Goal: Transaction & Acquisition: Book appointment/travel/reservation

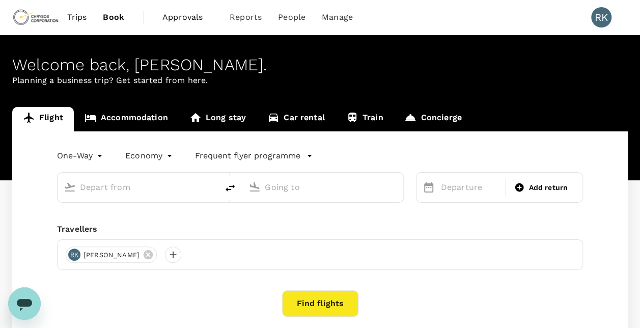
click at [123, 117] on link "Accommodation" at bounding box center [126, 119] width 105 height 24
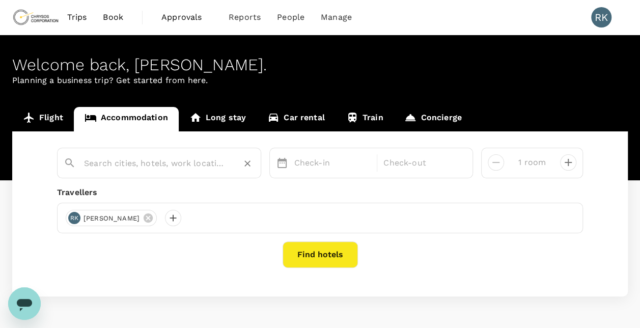
click at [136, 163] on input "text" at bounding box center [155, 163] width 142 height 16
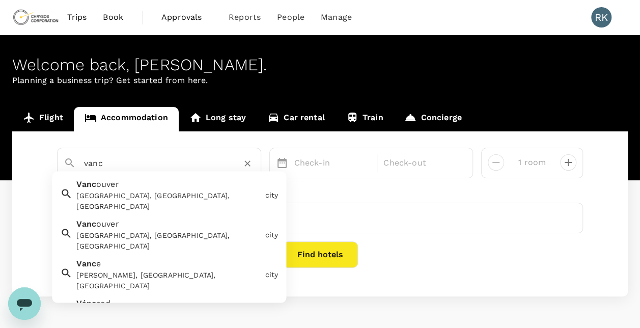
click at [136, 193] on div "Vancouver, BC, Canada" at bounding box center [168, 201] width 184 height 21
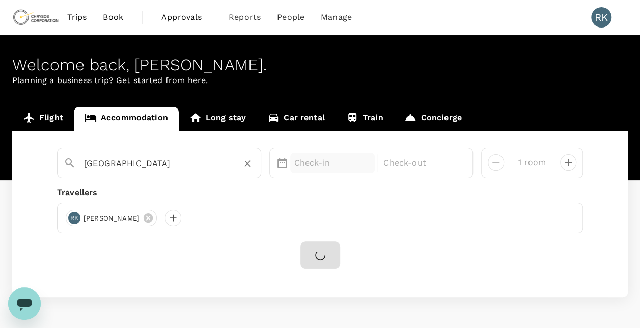
type input "[GEOGRAPHIC_DATA]"
click at [315, 159] on p "Check-in" at bounding box center [332, 163] width 77 height 12
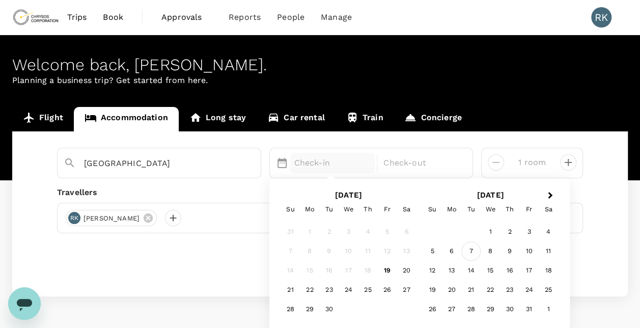
click at [472, 249] on div "7" at bounding box center [470, 251] width 19 height 19
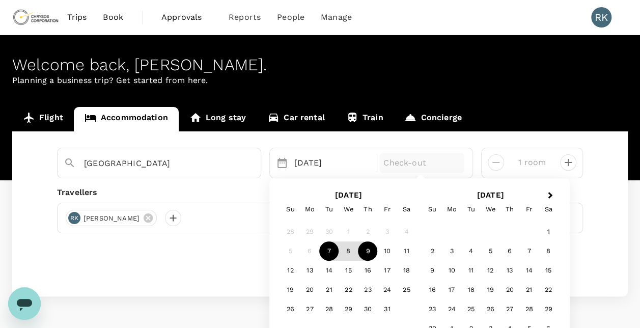
click at [373, 251] on div "9" at bounding box center [367, 251] width 19 height 19
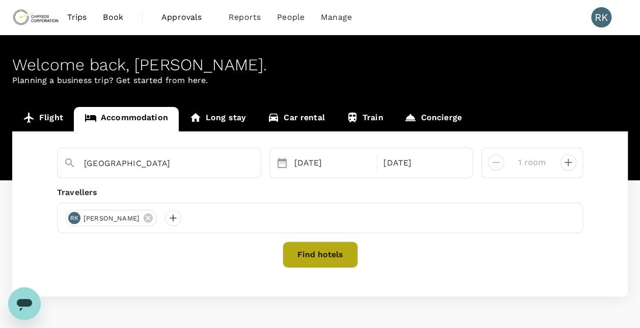
click at [313, 252] on button "Find hotels" at bounding box center [320, 254] width 75 height 26
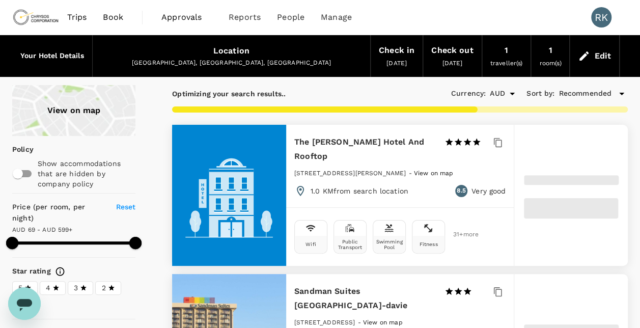
type input "598.81"
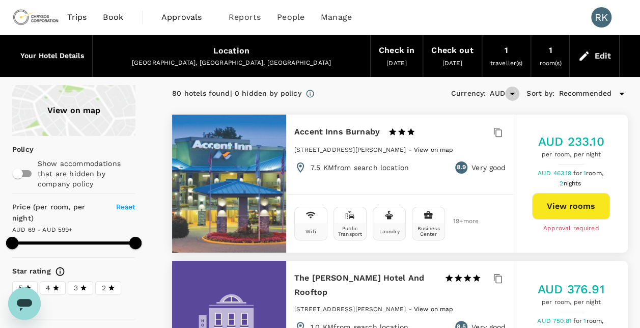
click at [510, 93] on icon "Open" at bounding box center [512, 94] width 5 height 3
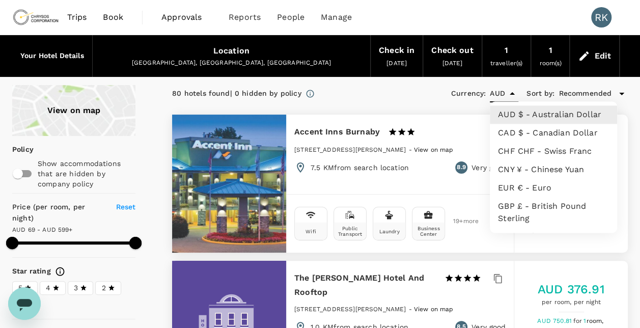
click at [514, 132] on li "CAD $ - Canadian Dollar" at bounding box center [553, 133] width 127 height 18
type input "CAD"
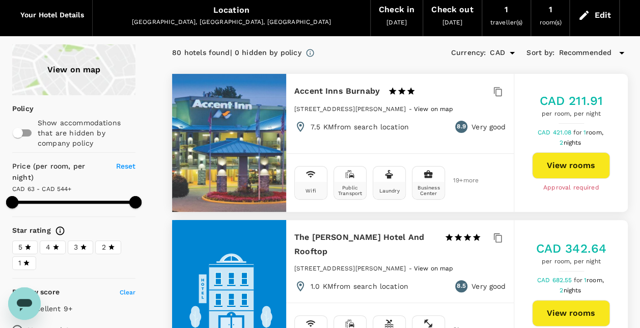
scroll to position [102, 0]
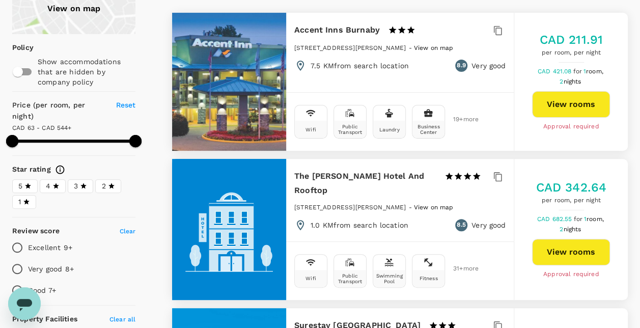
click at [567, 244] on button "View rooms" at bounding box center [571, 252] width 78 height 26
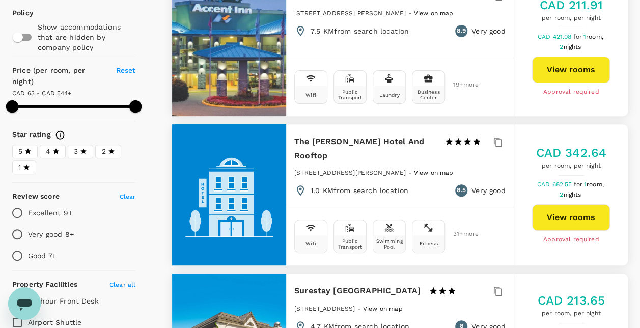
scroll to position [153, 0]
